Goal: Transaction & Acquisition: Purchase product/service

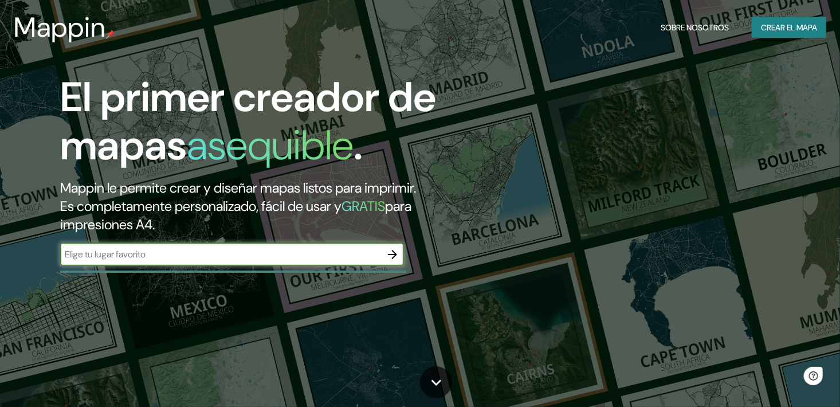
click at [136, 258] on input "text" at bounding box center [220, 254] width 321 height 13
type input "SAN ISIDRO ZAPOPAN"
click at [393, 254] on icon "button" at bounding box center [392, 254] width 9 height 9
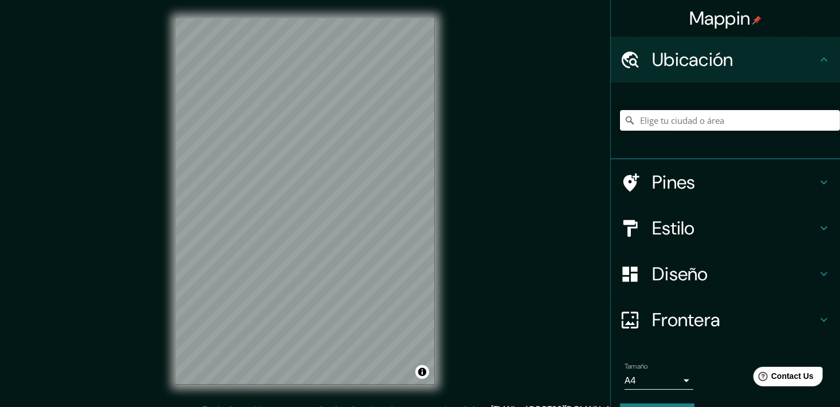
click at [755, 130] on input "Elige tu ciudad o área" at bounding box center [730, 120] width 220 height 21
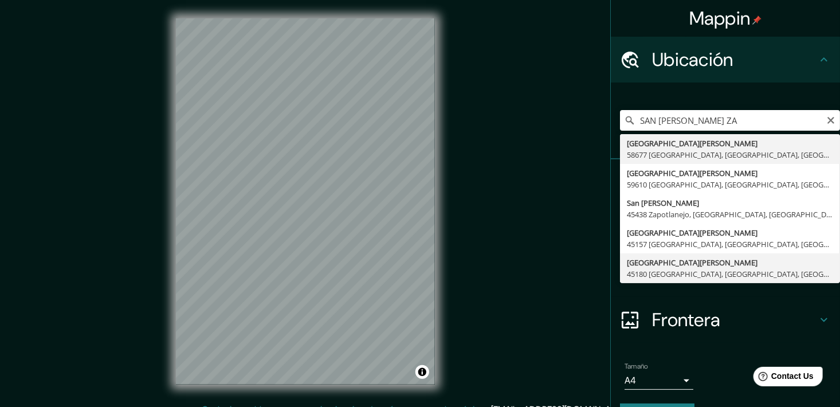
type input "Boulevard Bosques De San Isidro, 45180 Zapopan, Jalisco, México"
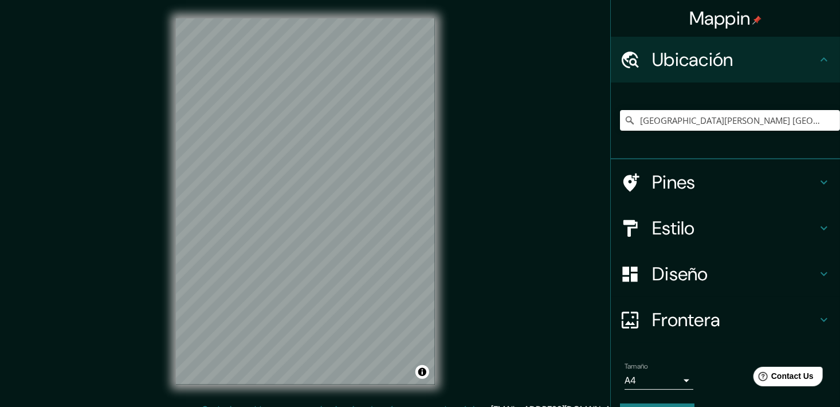
click at [661, 378] on body "Mappin Ubicación Boulevard Bosques De San Isidro, 45180 Zapopan, Jalisco, Méxic…" at bounding box center [420, 203] width 840 height 407
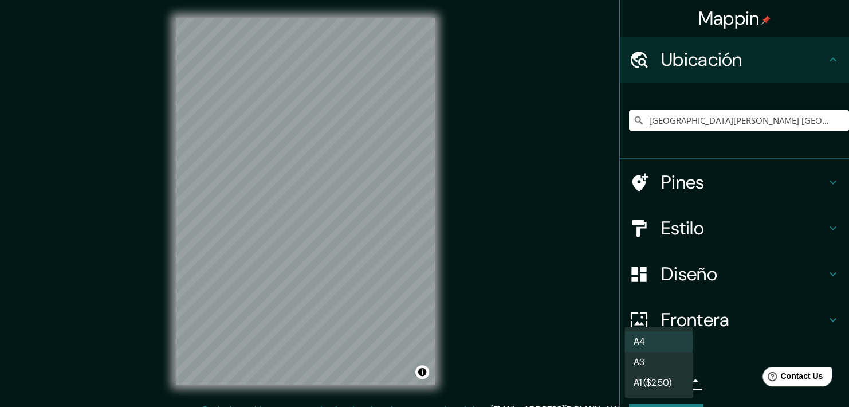
click at [728, 381] on div at bounding box center [424, 203] width 849 height 407
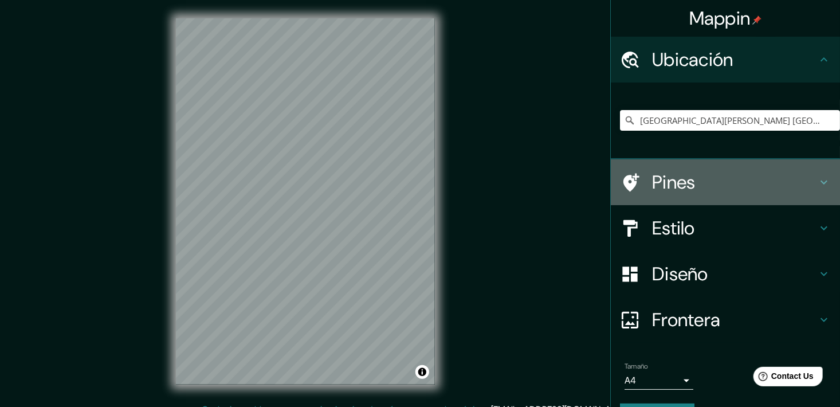
click at [708, 180] on h4 "Pines" at bounding box center [734, 182] width 165 height 23
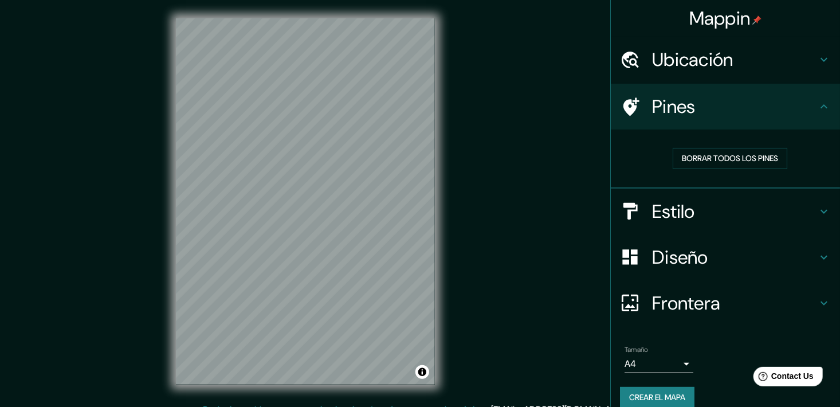
click at [727, 216] on h4 "Estilo" at bounding box center [734, 211] width 165 height 23
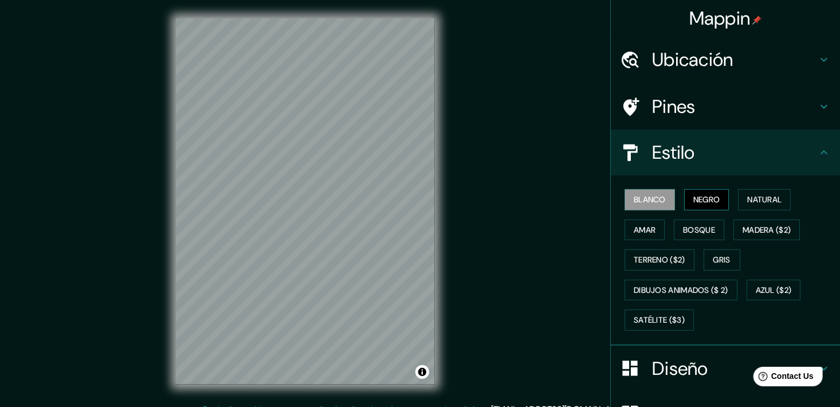
click at [702, 195] on font "Negro" at bounding box center [707, 200] width 27 height 14
click at [634, 236] on button "Amar" at bounding box center [645, 230] width 40 height 21
click at [639, 205] on font "Blanco" at bounding box center [650, 200] width 32 height 14
click at [665, 261] on font "Terreno ($2)" at bounding box center [660, 260] width 52 height 14
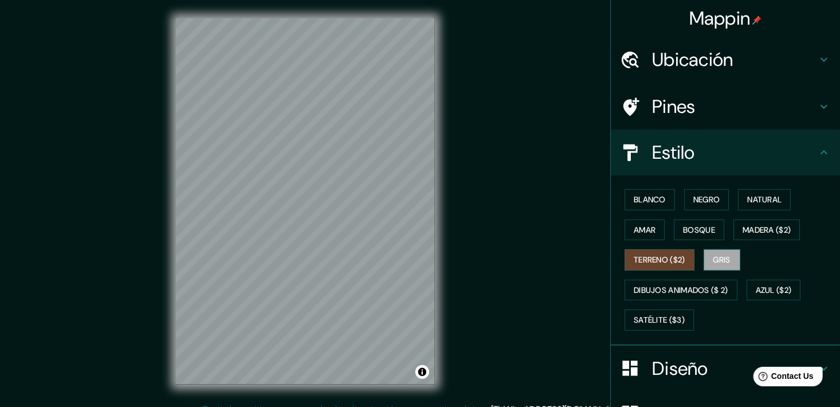
click at [726, 258] on font "Gris" at bounding box center [722, 260] width 17 height 14
click at [773, 193] on font "Natural" at bounding box center [764, 200] width 34 height 14
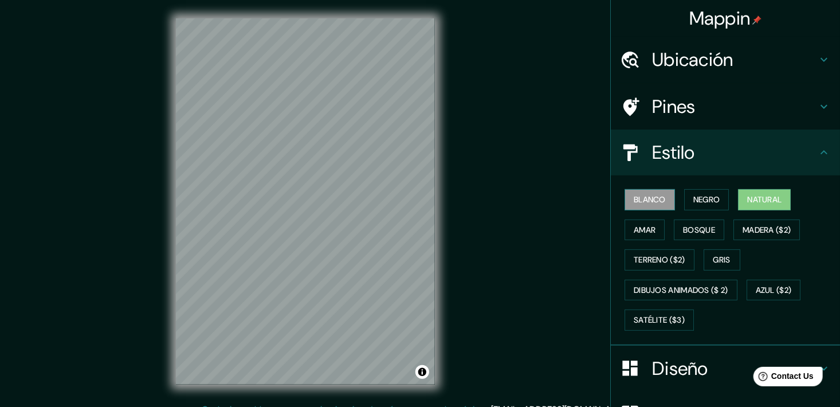
click at [647, 201] on font "Blanco" at bounding box center [650, 200] width 32 height 14
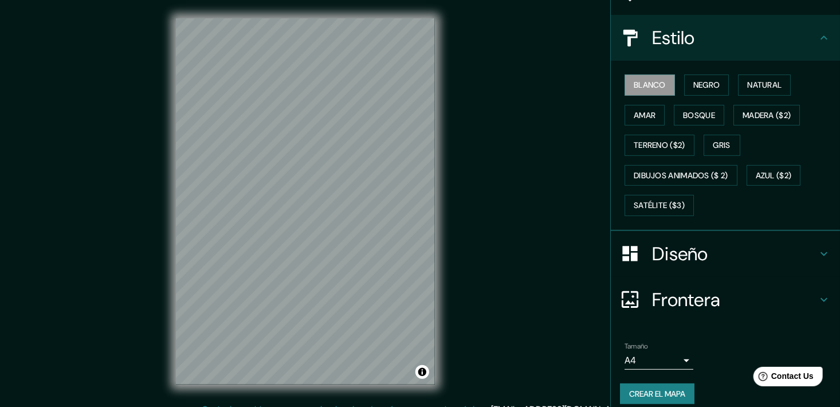
scroll to position [123, 0]
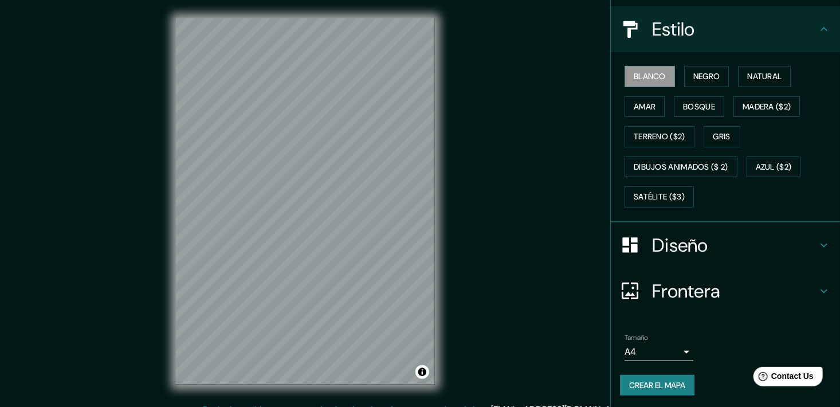
click at [797, 247] on h4 "Diseño" at bounding box center [734, 245] width 165 height 23
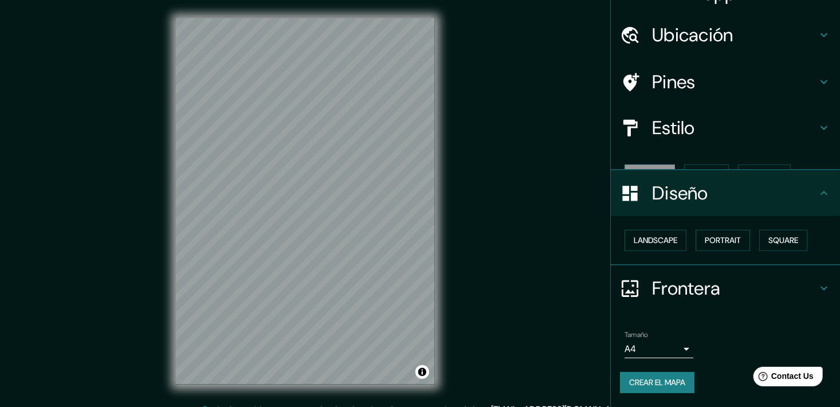
scroll to position [4, 0]
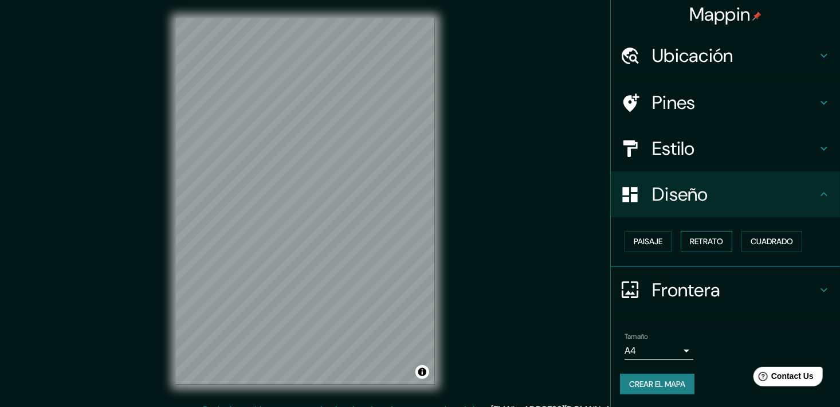
click at [718, 244] on button "Retrato" at bounding box center [707, 241] width 52 height 21
click at [755, 244] on font "Cuadrado" at bounding box center [772, 241] width 42 height 14
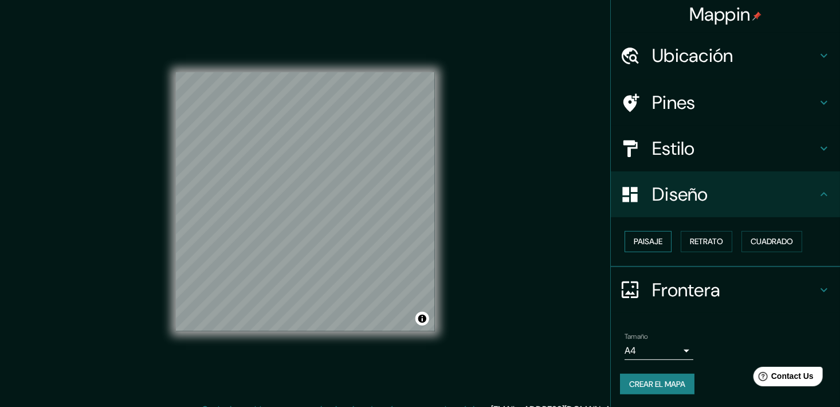
click at [649, 245] on font "Paisaje" at bounding box center [648, 241] width 29 height 14
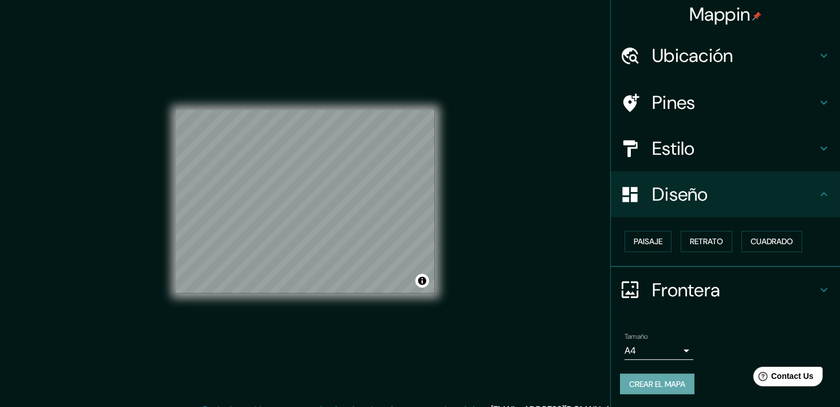
click at [684, 388] on button "Crear el mapa" at bounding box center [657, 384] width 75 height 21
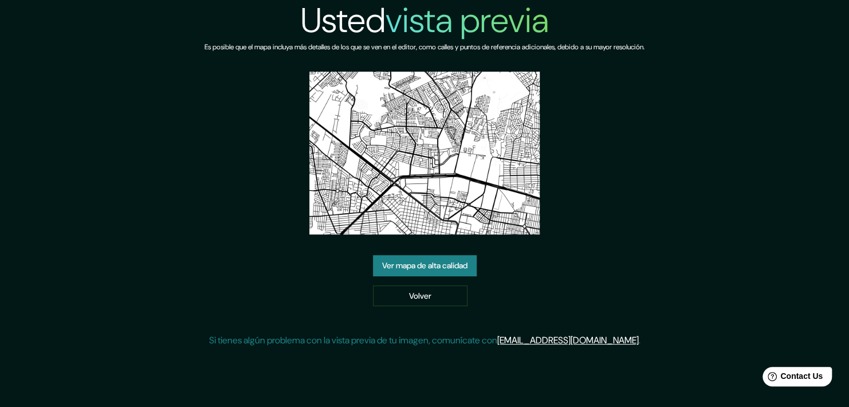
click at [447, 264] on link "Ver mapa de alta calidad" at bounding box center [425, 265] width 104 height 21
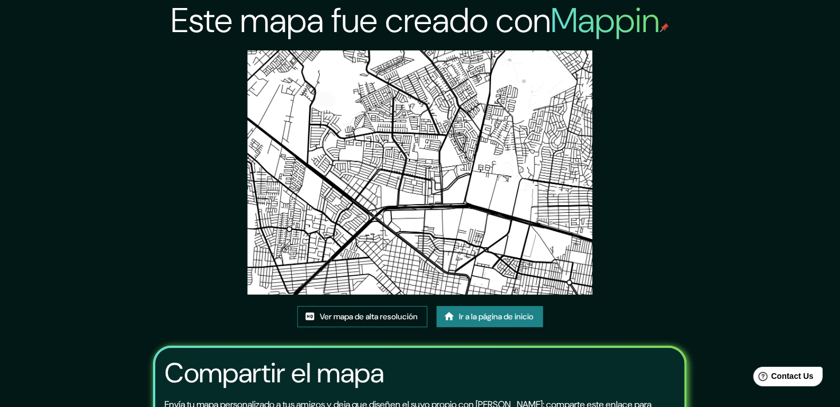
drag, startPoint x: 483, startPoint y: 182, endPoint x: 358, endPoint y: 318, distance: 185.0
click at [358, 318] on font "Ver mapa de alta resolución" at bounding box center [369, 317] width 98 height 14
